Goal: Task Accomplishment & Management: Complete application form

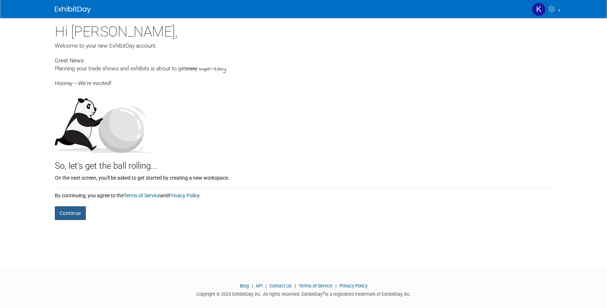
click at [71, 218] on button "Continue" at bounding box center [70, 213] width 31 height 14
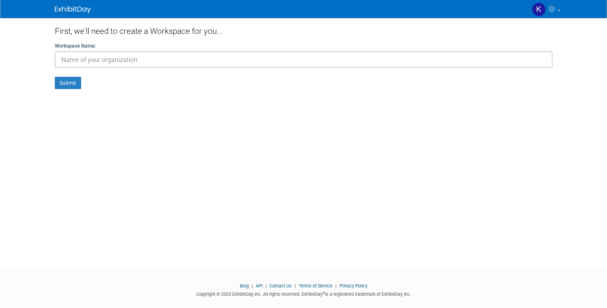
click at [91, 57] on input "text" at bounding box center [304, 59] width 498 height 17
type input "ecfx"
click at [67, 81] on button "Submit" at bounding box center [68, 83] width 26 height 12
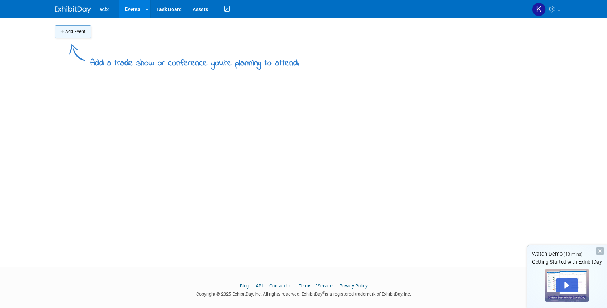
click at [73, 30] on button "Add Event" at bounding box center [73, 31] width 36 height 13
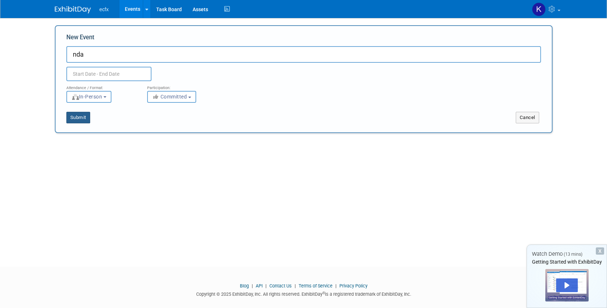
type input "nda"
click at [79, 117] on button "Submit" at bounding box center [78, 118] width 24 height 12
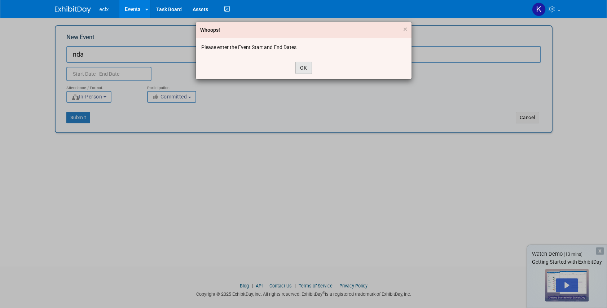
click at [309, 70] on button "OK" at bounding box center [304, 68] width 17 height 12
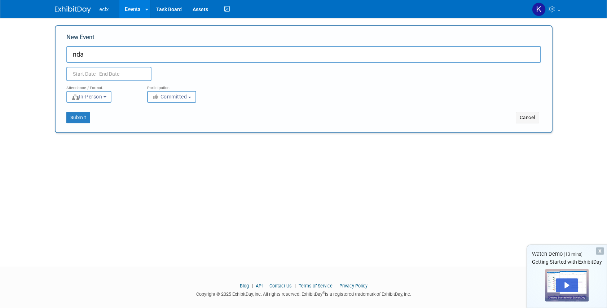
click at [85, 71] on input "text" at bounding box center [108, 74] width 85 height 14
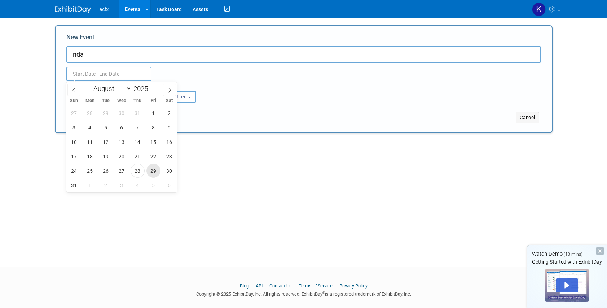
click at [154, 168] on span "29" at bounding box center [154, 171] width 14 height 14
click at [170, 174] on span "30" at bounding box center [169, 171] width 14 height 14
type input "Aug 29, 2025 to Aug 30, 2025"
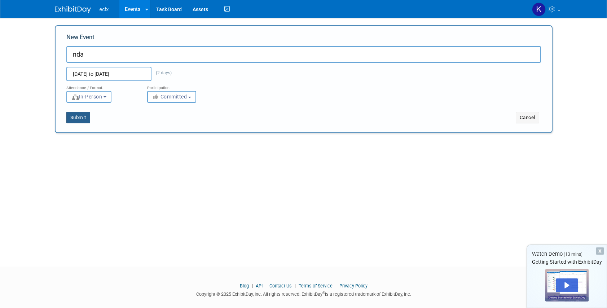
click at [67, 118] on button "Submit" at bounding box center [78, 118] width 24 height 12
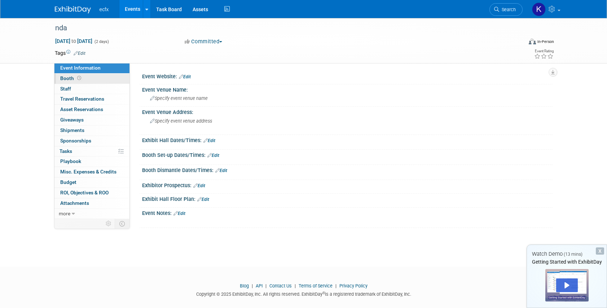
click at [88, 80] on link "Booth" at bounding box center [92, 79] width 75 height 10
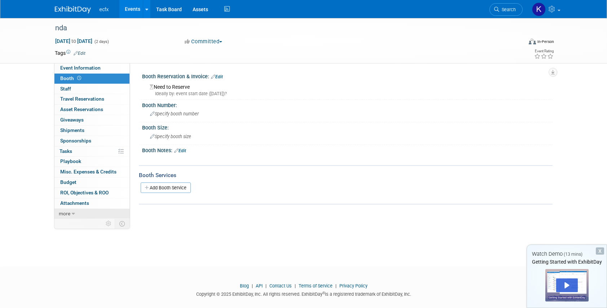
click at [71, 215] on link "more" at bounding box center [92, 214] width 75 height 10
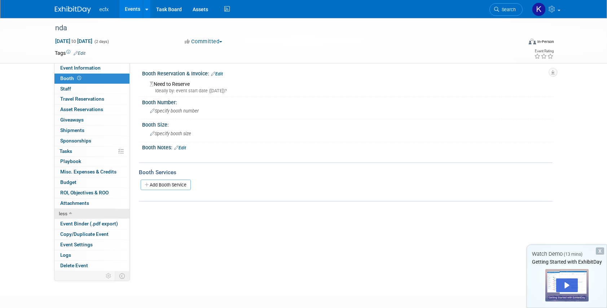
scroll to position [4, 0]
click at [196, 7] on link "Assets" at bounding box center [200, 9] width 26 height 18
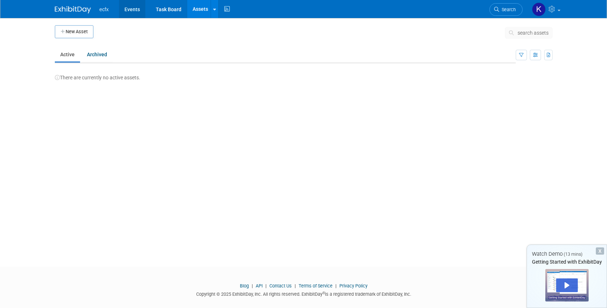
click at [125, 6] on link "Events" at bounding box center [132, 9] width 26 height 18
